Goal: Transaction & Acquisition: Subscribe to service/newsletter

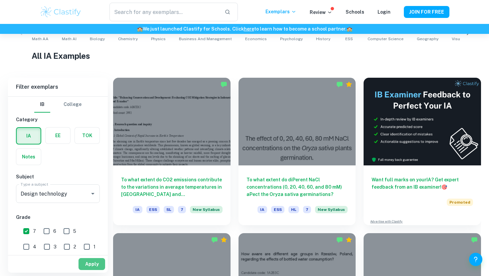
click at [94, 264] on button "Apply" at bounding box center [91, 264] width 27 height 12
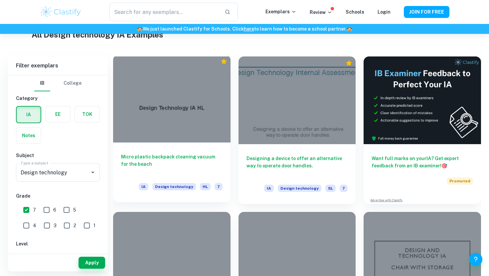
scroll to position [134, 0]
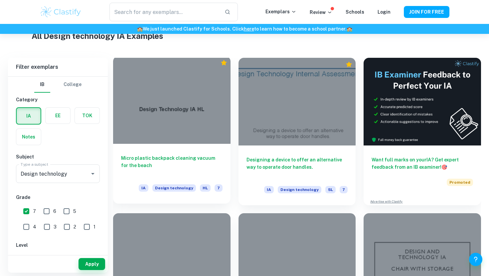
click at [198, 135] on div at bounding box center [171, 100] width 117 height 88
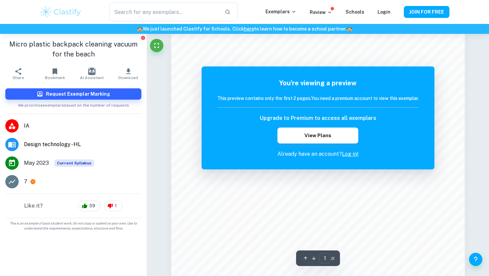
scroll to position [642, 0]
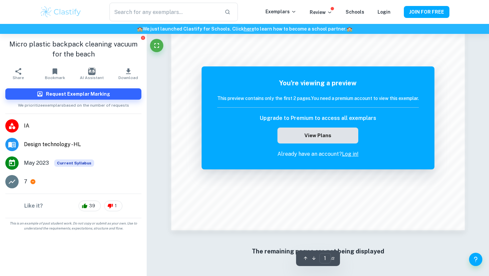
click at [312, 133] on button "View Plans" at bounding box center [317, 136] width 80 height 16
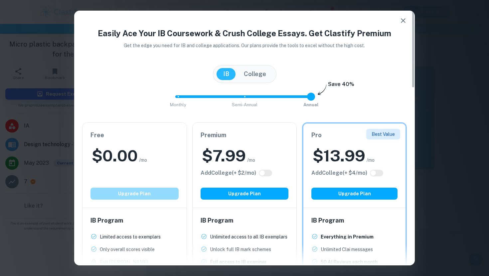
click at [115, 196] on button "Upgrade Plan" at bounding box center [134, 194] width 88 height 12
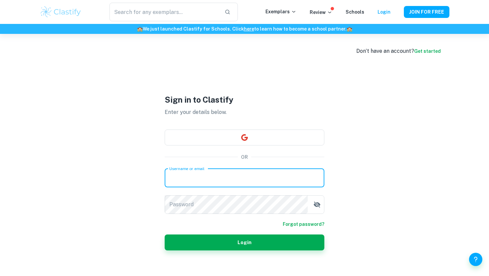
click at [228, 184] on input "Username or email" at bounding box center [245, 178] width 160 height 19
type input "n@[DOMAIN_NAME]"
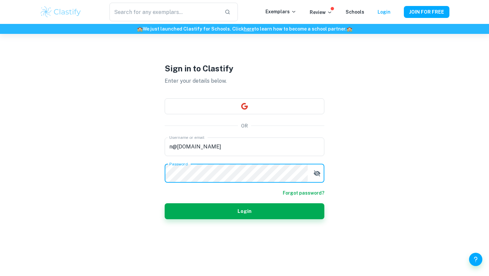
scroll to position [29, 0]
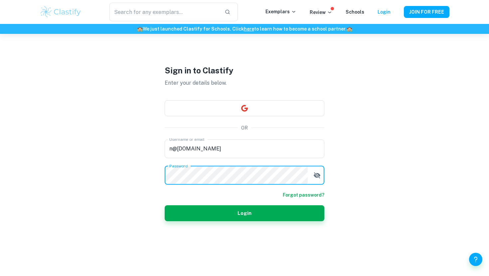
click at [222, 191] on form "Username or email [EMAIL_ADDRESS][DOMAIN_NAME] Username or email Password Passw…" at bounding box center [245, 181] width 160 height 82
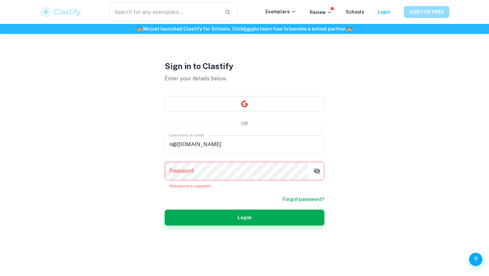
click at [431, 15] on button "JOIN FOR FREE" at bounding box center [427, 12] width 46 height 12
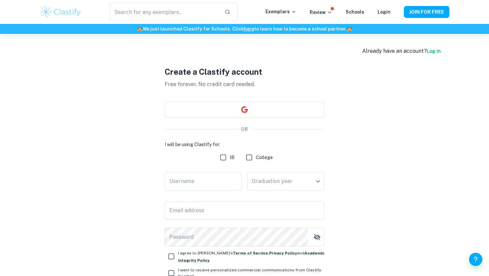
click at [224, 157] on input "IB" at bounding box center [222, 157] width 13 height 13
checkbox input "true"
click at [289, 197] on div "I will be using Clastify for: IB College Username Username Date of final exams …" at bounding box center [245, 194] width 160 height 106
click at [282, 187] on body "We value your privacy We use cookies to enhance your browsing experience, serve…" at bounding box center [244, 172] width 489 height 276
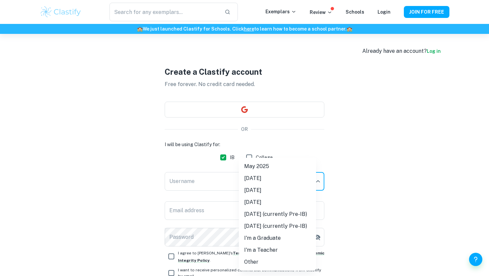
click at [258, 188] on li "[DATE]" at bounding box center [277, 191] width 77 height 12
type input "M26"
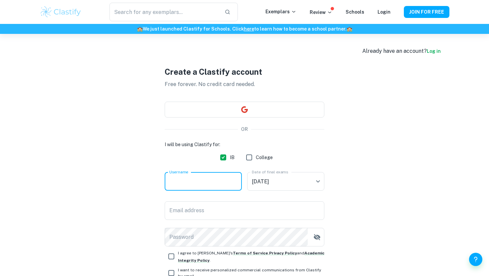
click at [206, 188] on input "Username" at bounding box center [203, 181] width 77 height 19
type input "ns"
click at [206, 212] on input "Email address" at bounding box center [245, 210] width 160 height 19
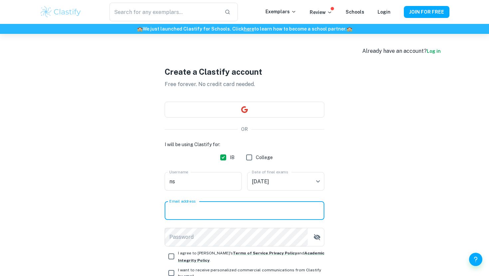
type input "n@[DOMAIN_NAME]"
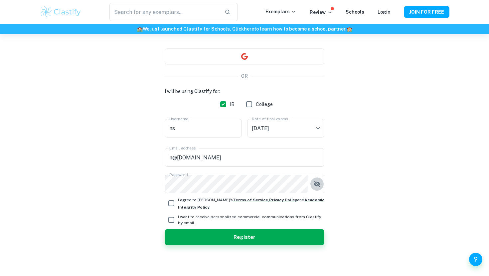
scroll to position [54, 0]
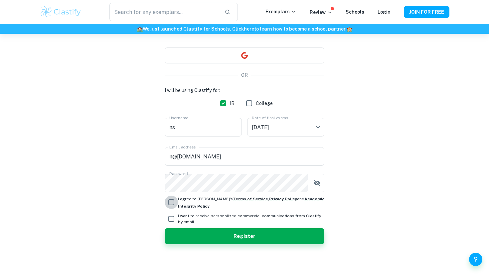
click at [172, 202] on input "I agree to [PERSON_NAME]'s Terms of Service , Privacy Policy and Academic Integ…" at bounding box center [171, 202] width 13 height 13
checkbox input "true"
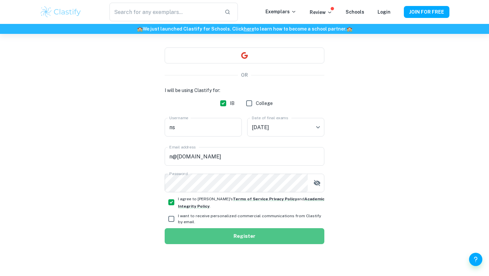
click at [223, 241] on button "Register" at bounding box center [245, 236] width 160 height 16
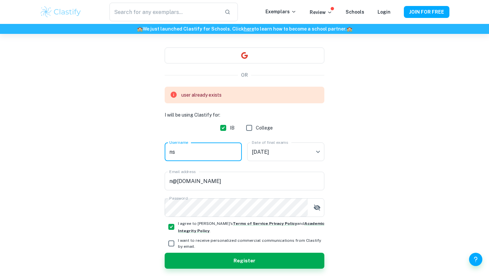
drag, startPoint x: 176, startPoint y: 154, endPoint x: 151, endPoint y: 153, distance: 25.7
click at [151, 153] on div "Create a Clastify account Free forever. No credit card needed. OR user already …" at bounding box center [245, 140] width 410 height 321
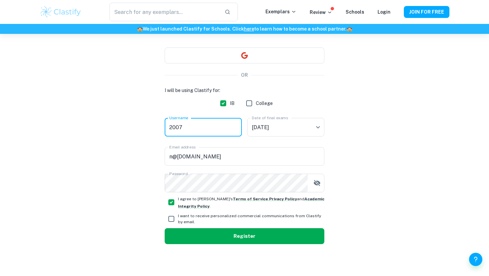
type input "2007"
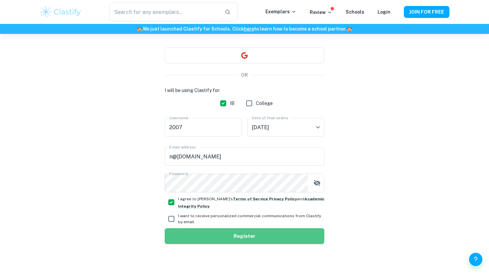
click at [207, 229] on button "Register" at bounding box center [245, 236] width 160 height 16
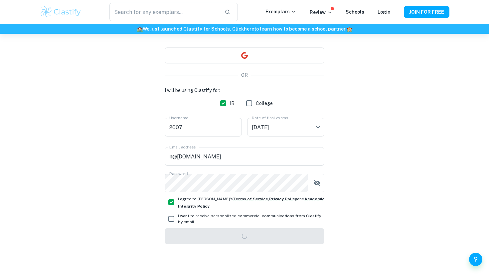
scroll to position [34, 0]
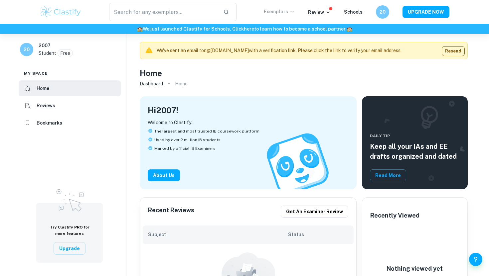
click at [285, 10] on p "Exemplars" at bounding box center [279, 11] width 31 height 7
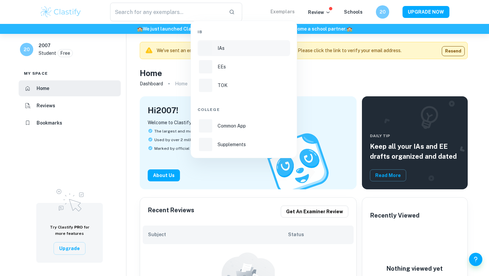
click at [220, 53] on li "IAs" at bounding box center [243, 48] width 92 height 16
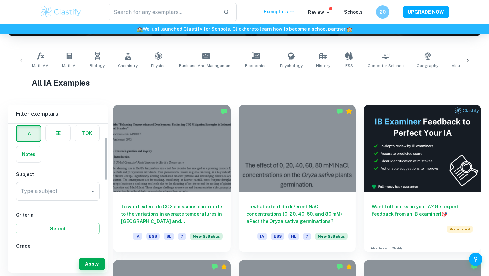
scroll to position [45, 0]
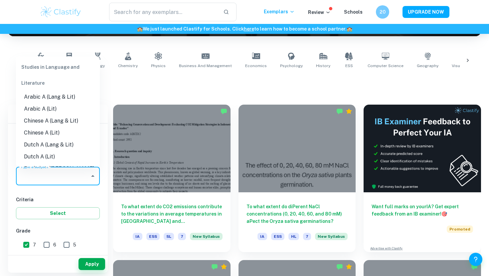
click at [73, 175] on input "Type a subject" at bounding box center [53, 176] width 68 height 13
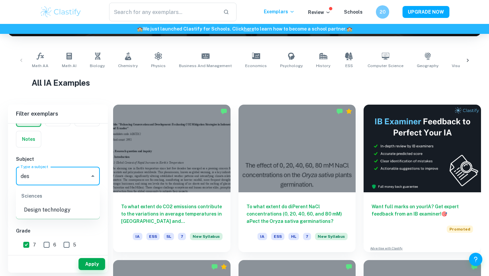
click at [68, 209] on li "Design technology" at bounding box center [58, 210] width 84 height 12
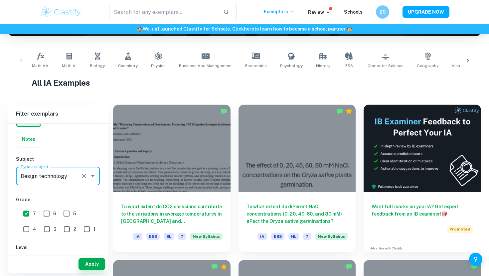
type input "Design technology"
click at [85, 265] on button "Apply" at bounding box center [91, 264] width 27 height 12
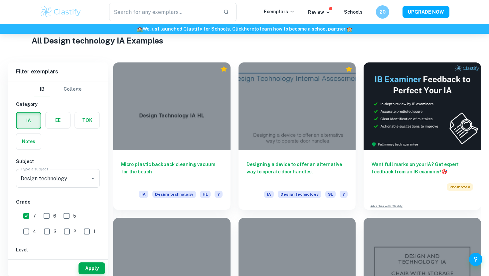
scroll to position [134, 0]
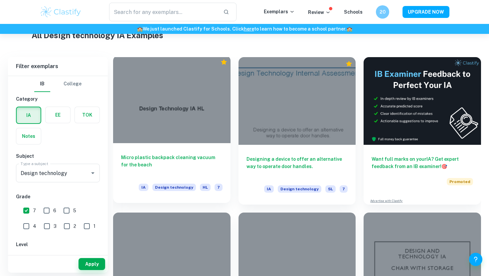
click at [161, 98] on div at bounding box center [171, 100] width 117 height 88
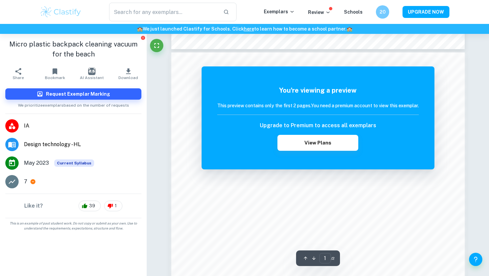
scroll to position [397, 0]
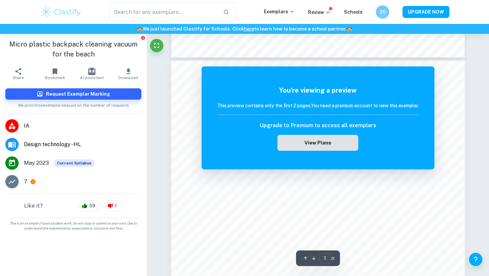
click at [304, 142] on button "View Plans" at bounding box center [317, 143] width 80 height 16
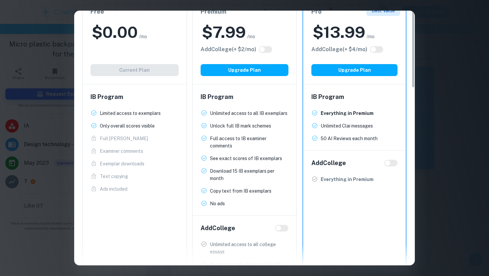
scroll to position [0, 0]
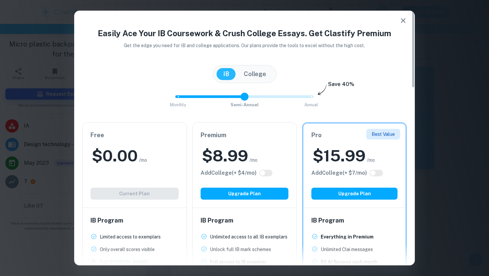
drag, startPoint x: 313, startPoint y: 96, endPoint x: 263, endPoint y: 96, distance: 50.2
click at [263, 96] on span "Monthly Semi-Annual Annual" at bounding box center [244, 96] width 133 height 11
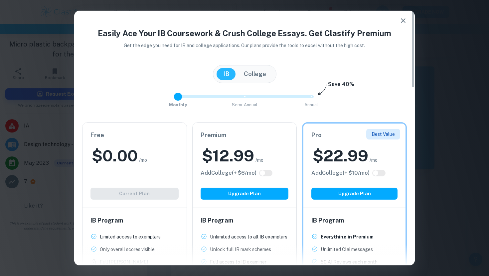
drag, startPoint x: 244, startPoint y: 95, endPoint x: 170, endPoint y: 97, distance: 73.5
click at [170, 97] on div "Monthly Semi-Annual Annual Save 40%" at bounding box center [244, 100] width 325 height 18
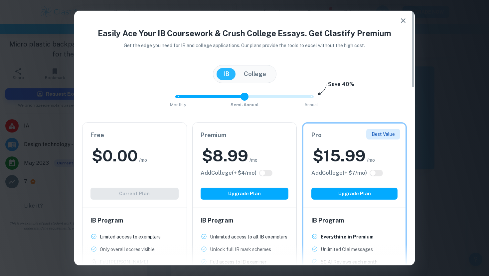
type input "0"
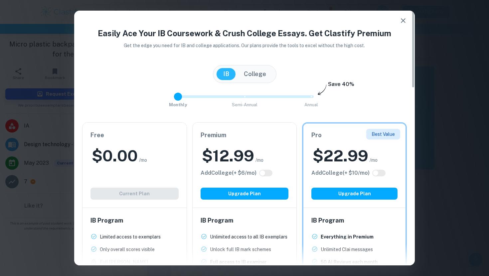
drag, startPoint x: 175, startPoint y: 94, endPoint x: 188, endPoint y: 103, distance: 16.3
click at [188, 103] on div "Monthly Semi-Annual Annual Save 40%" at bounding box center [244, 100] width 325 height 18
click at [400, 16] on button "button" at bounding box center [402, 20] width 13 height 13
